Goal: Task Accomplishment & Management: Manage account settings

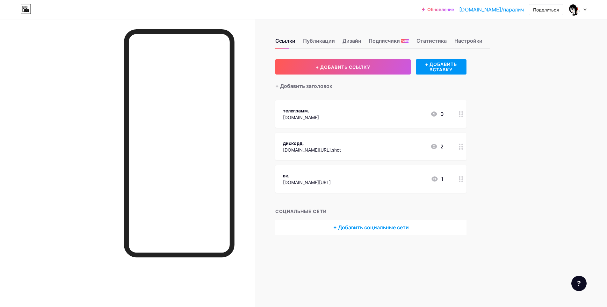
click at [324, 35] on div "Ссылки Публикации Дизайн Подписчики НОВОЕ Статистика Настройки" at bounding box center [382, 38] width 215 height 22
click at [319, 42] on ya-tr-span "Публикации" at bounding box center [319, 41] width 32 height 8
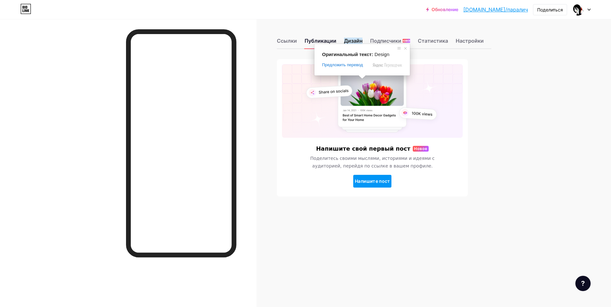
click at [360, 40] on ya-tr-span "Дизайн" at bounding box center [353, 41] width 18 height 6
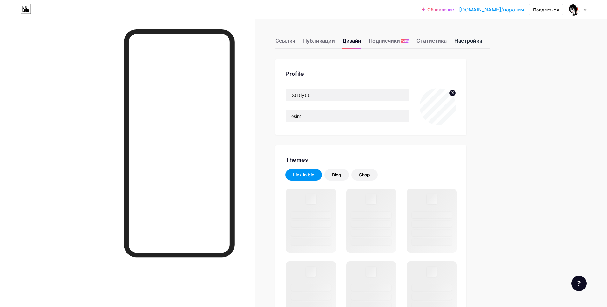
click at [468, 42] on ya-tr-span "Настройки" at bounding box center [468, 41] width 28 height 6
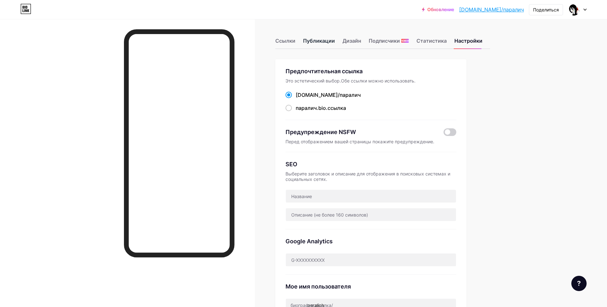
click at [333, 41] on ya-tr-span "Публикации" at bounding box center [319, 41] width 32 height 8
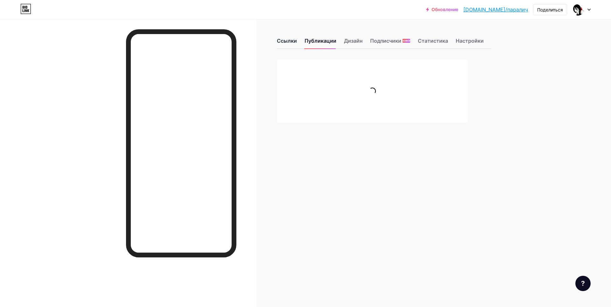
click at [295, 42] on ya-tr-span "Ссылки" at bounding box center [287, 41] width 20 height 6
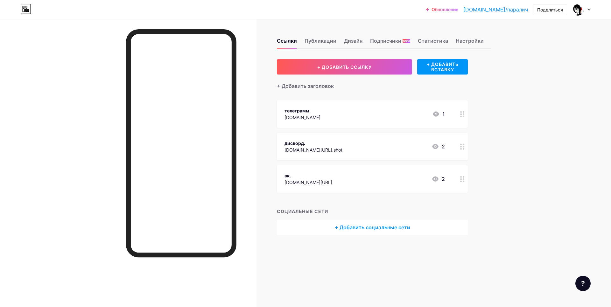
click at [291, 102] on div "телеграмм. [DOMAIN_NAME] 1" at bounding box center [372, 113] width 191 height 27
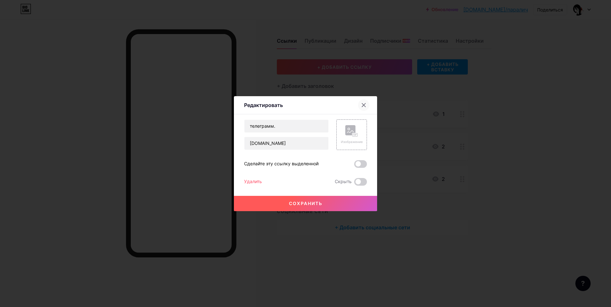
click at [358, 104] on div at bounding box center [363, 104] width 11 height 11
